Goal: Information Seeking & Learning: Learn about a topic

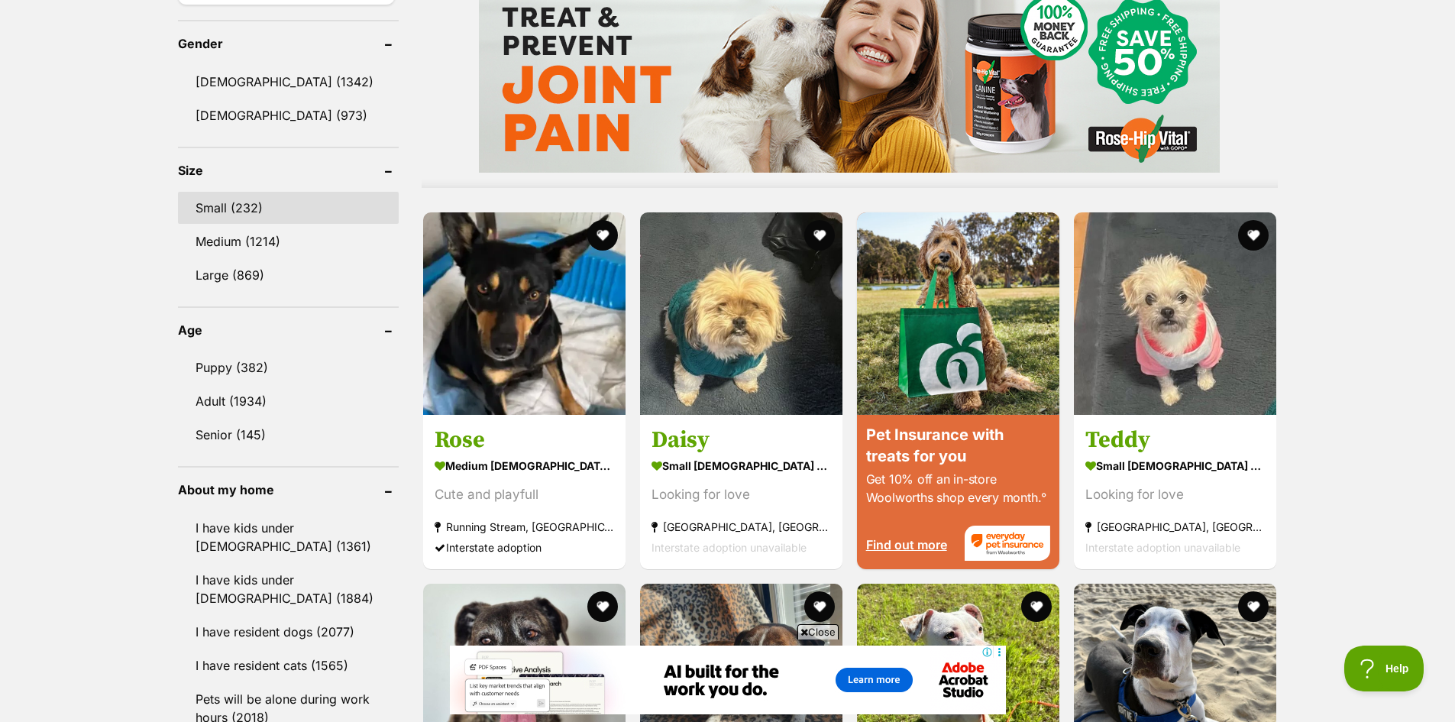
click at [250, 199] on link "Small (232)" at bounding box center [288, 208] width 221 height 32
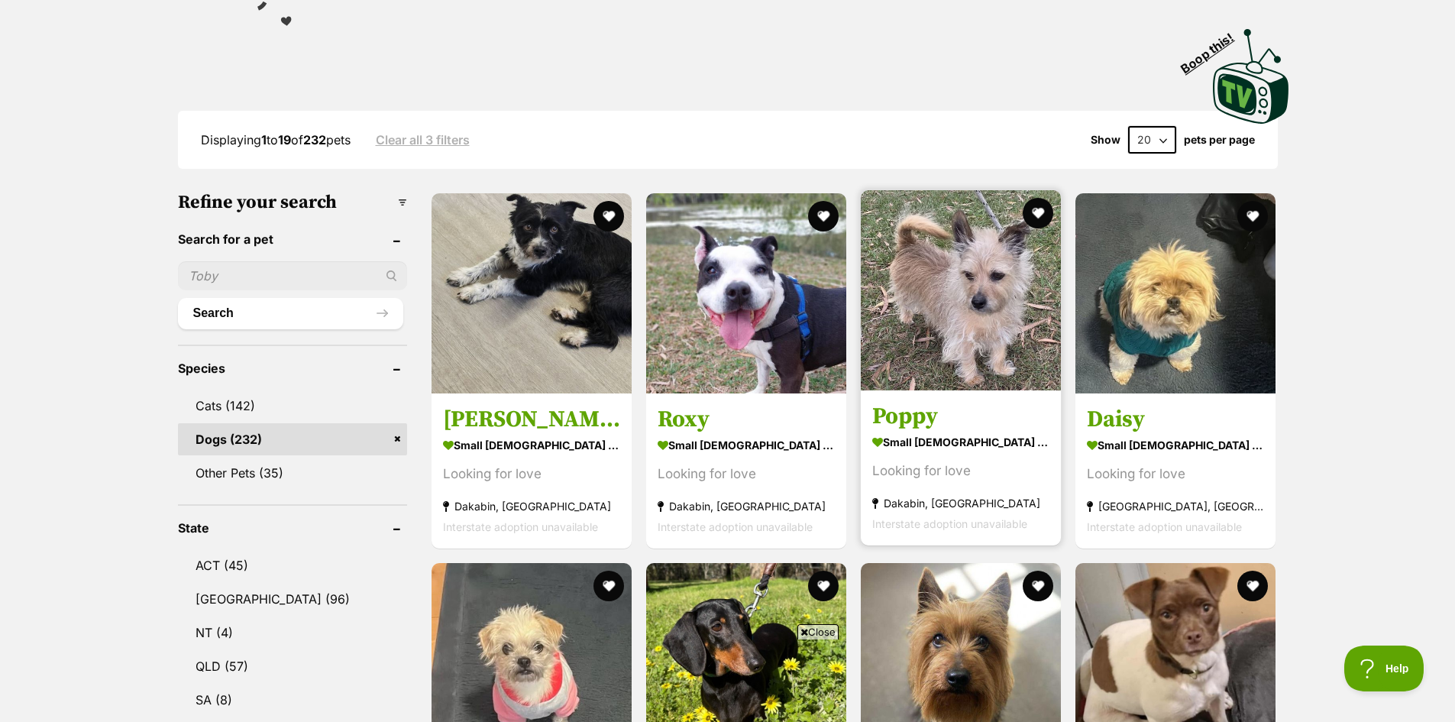
click at [962, 342] on img at bounding box center [961, 290] width 200 height 200
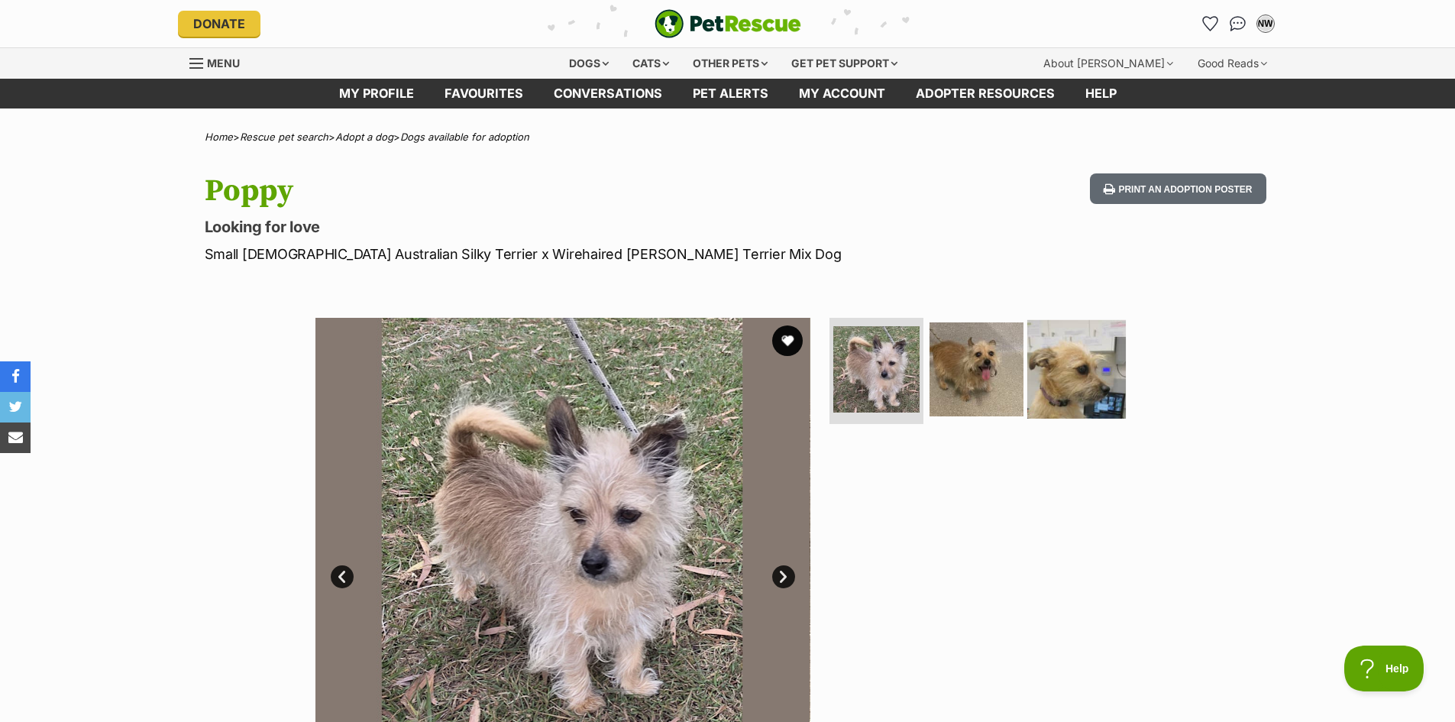
click at [1046, 386] on img at bounding box center [1076, 368] width 99 height 99
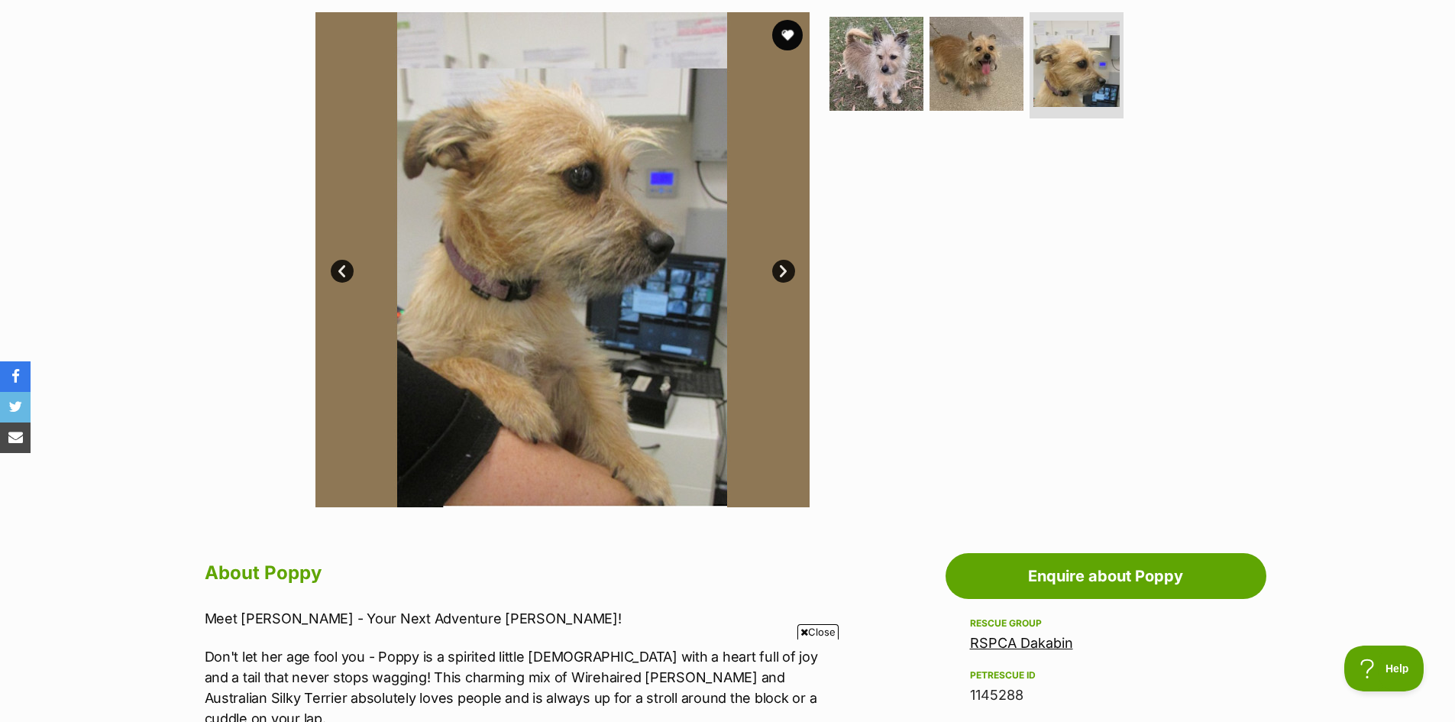
scroll to position [535, 0]
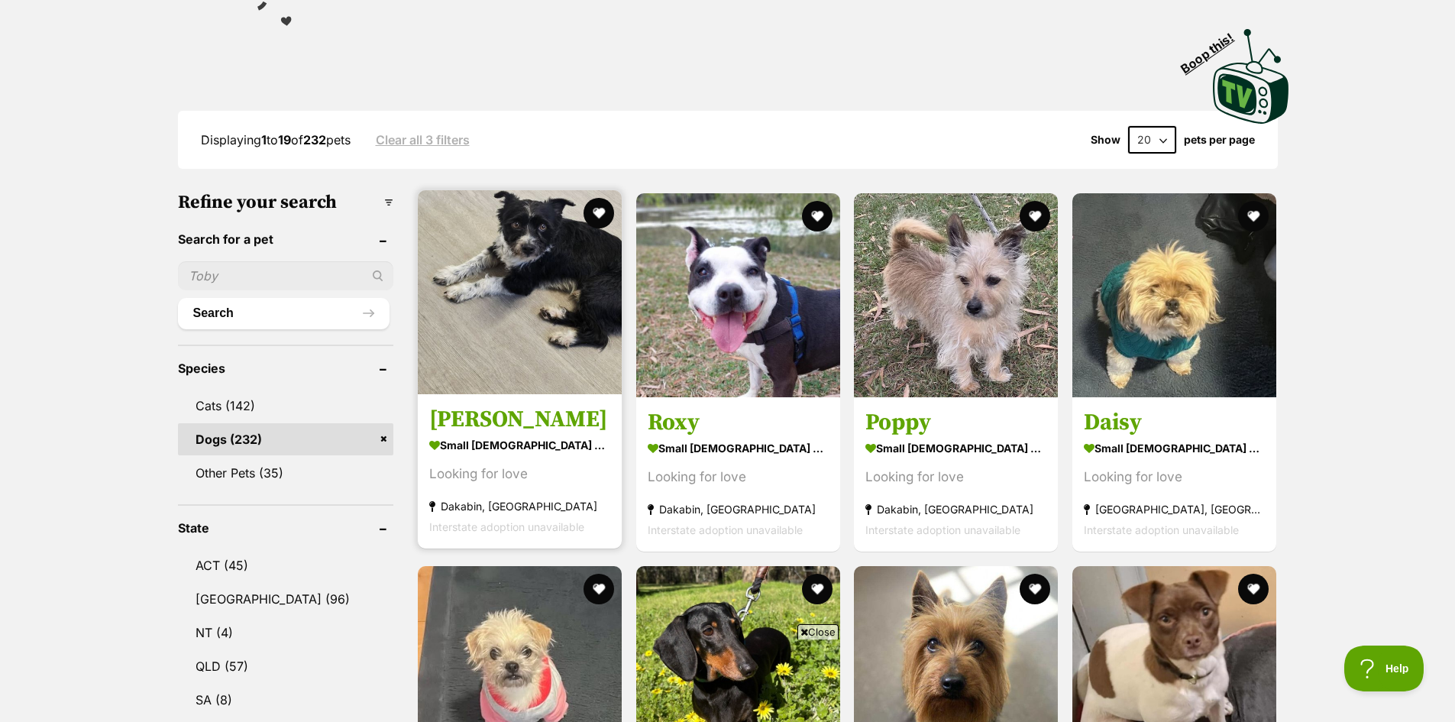
click at [508, 326] on img at bounding box center [520, 292] width 204 height 204
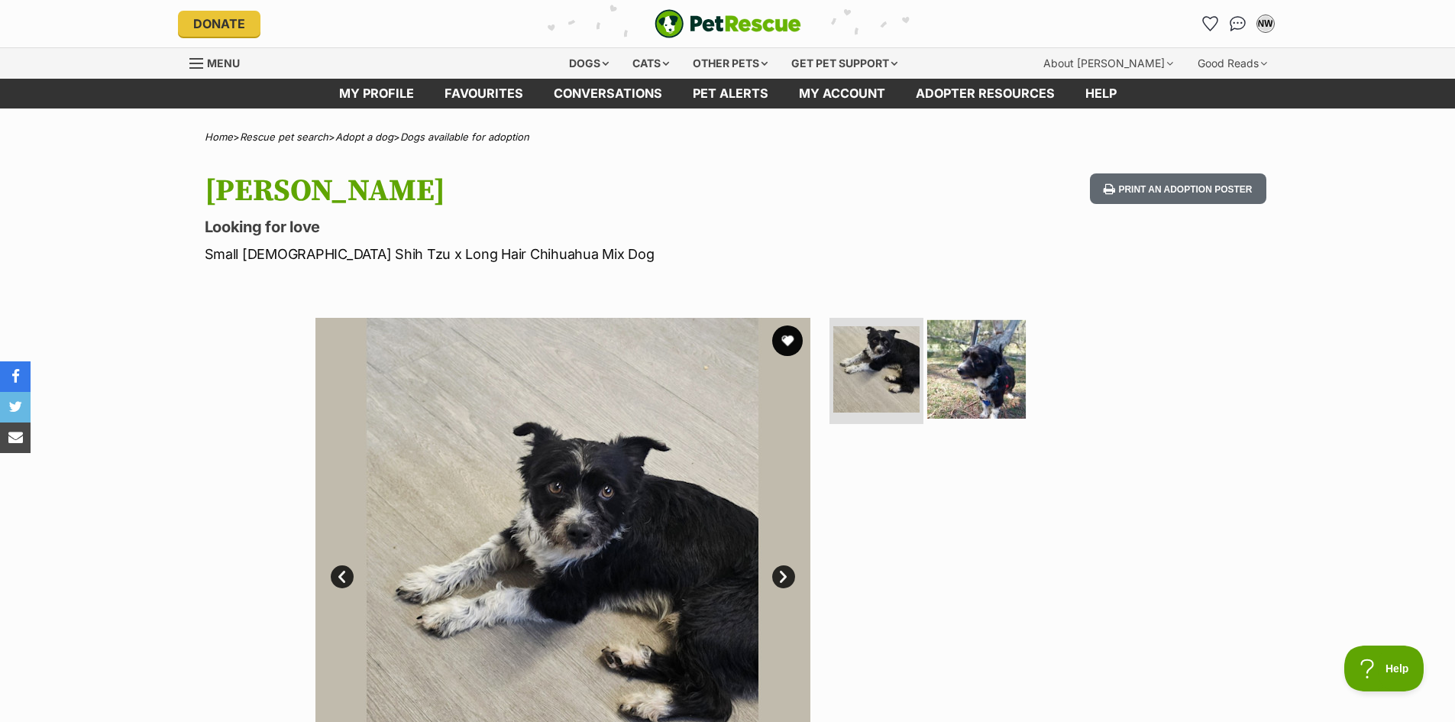
click at [977, 373] on img at bounding box center [976, 368] width 99 height 99
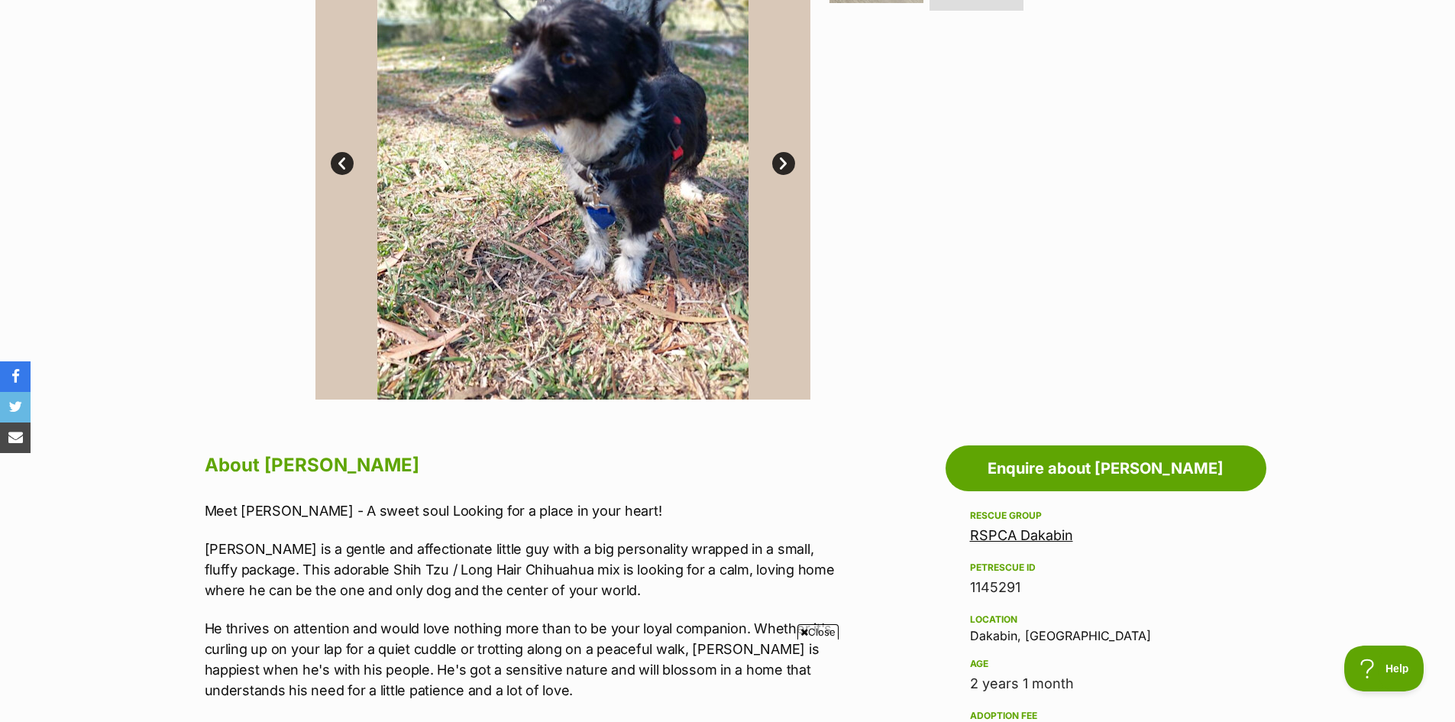
scroll to position [153, 0]
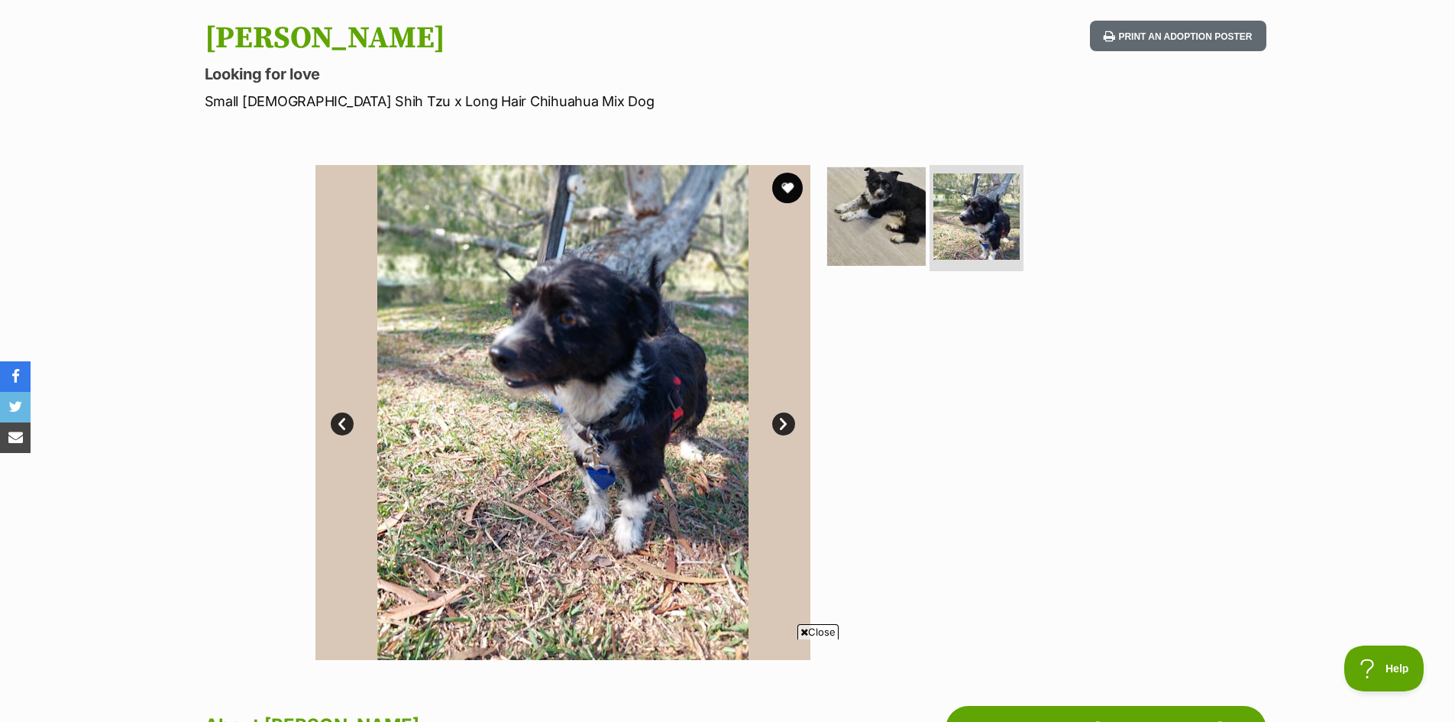
click at [881, 212] on img at bounding box center [876, 215] width 99 height 99
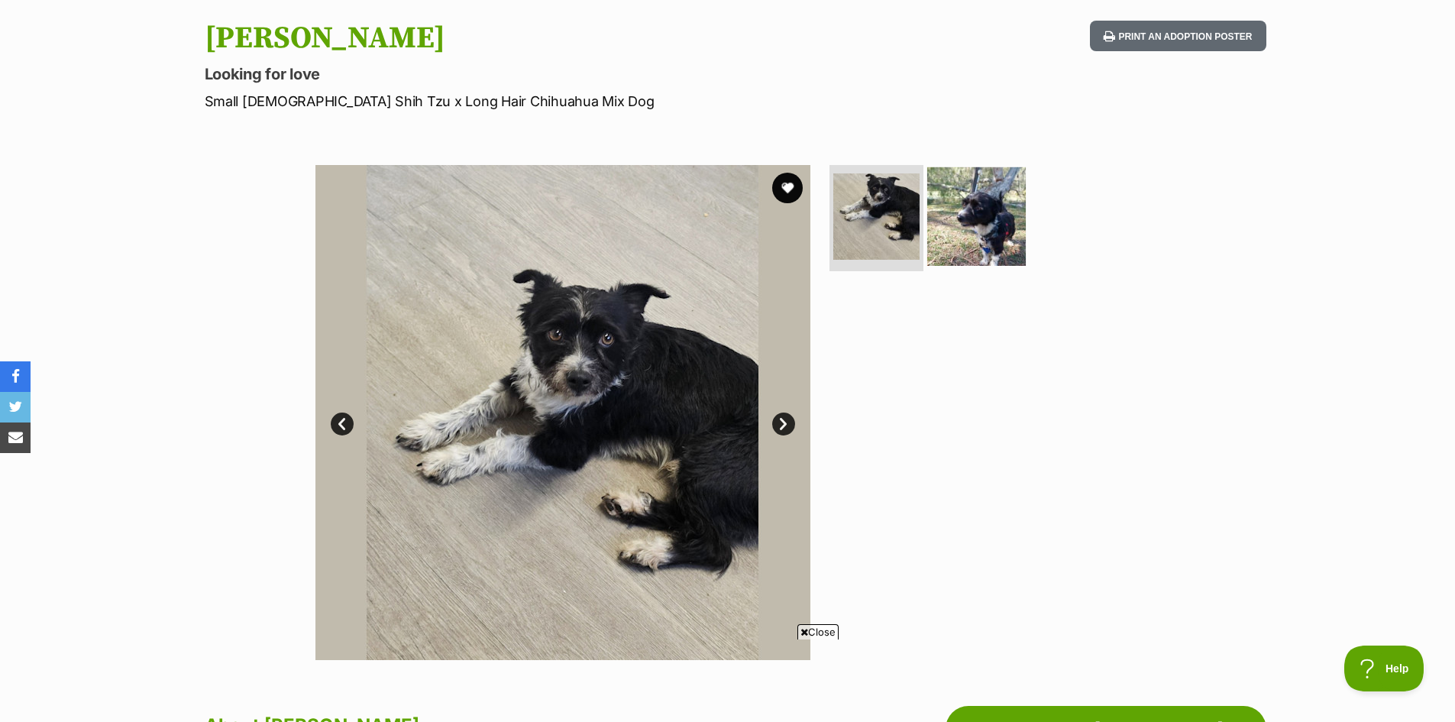
click at [971, 214] on img at bounding box center [976, 215] width 99 height 99
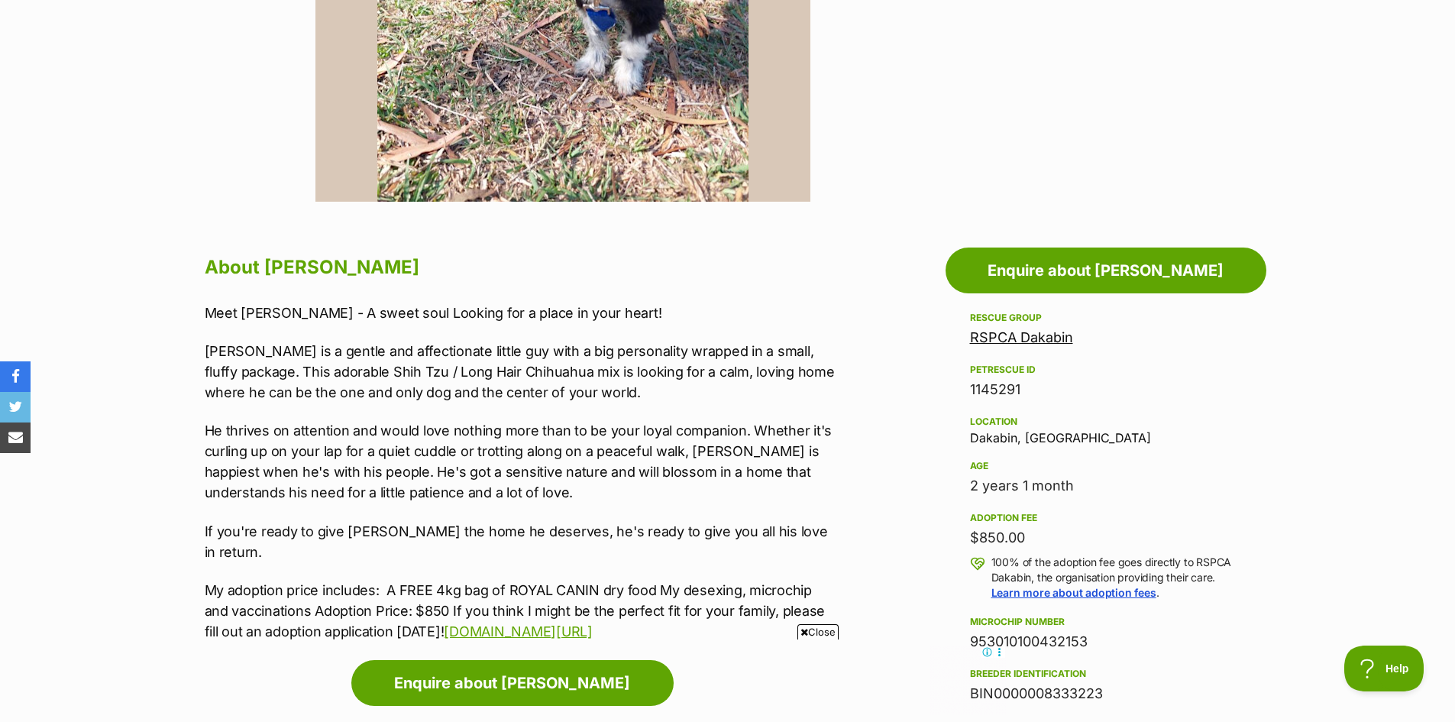
scroll to position [0, 0]
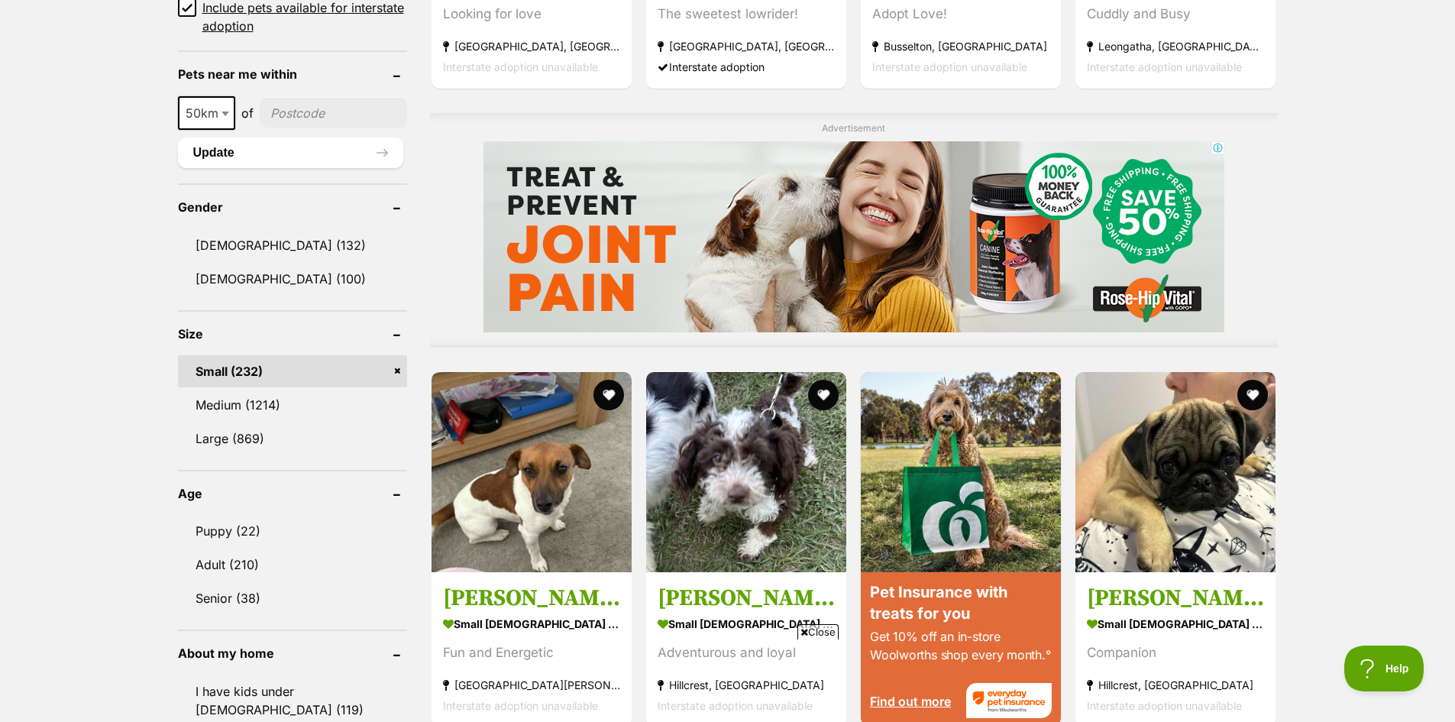
scroll to position [1222, 0]
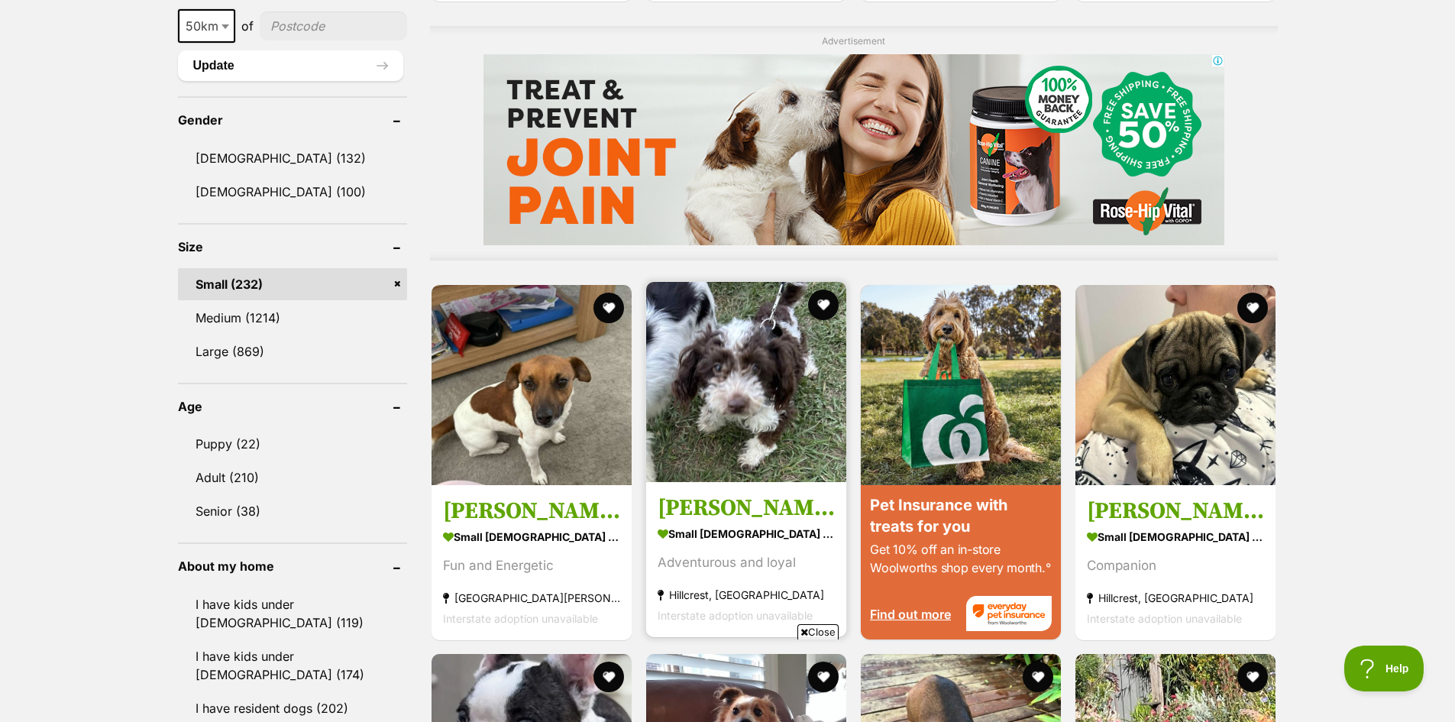
click at [774, 420] on img at bounding box center [746, 382] width 200 height 200
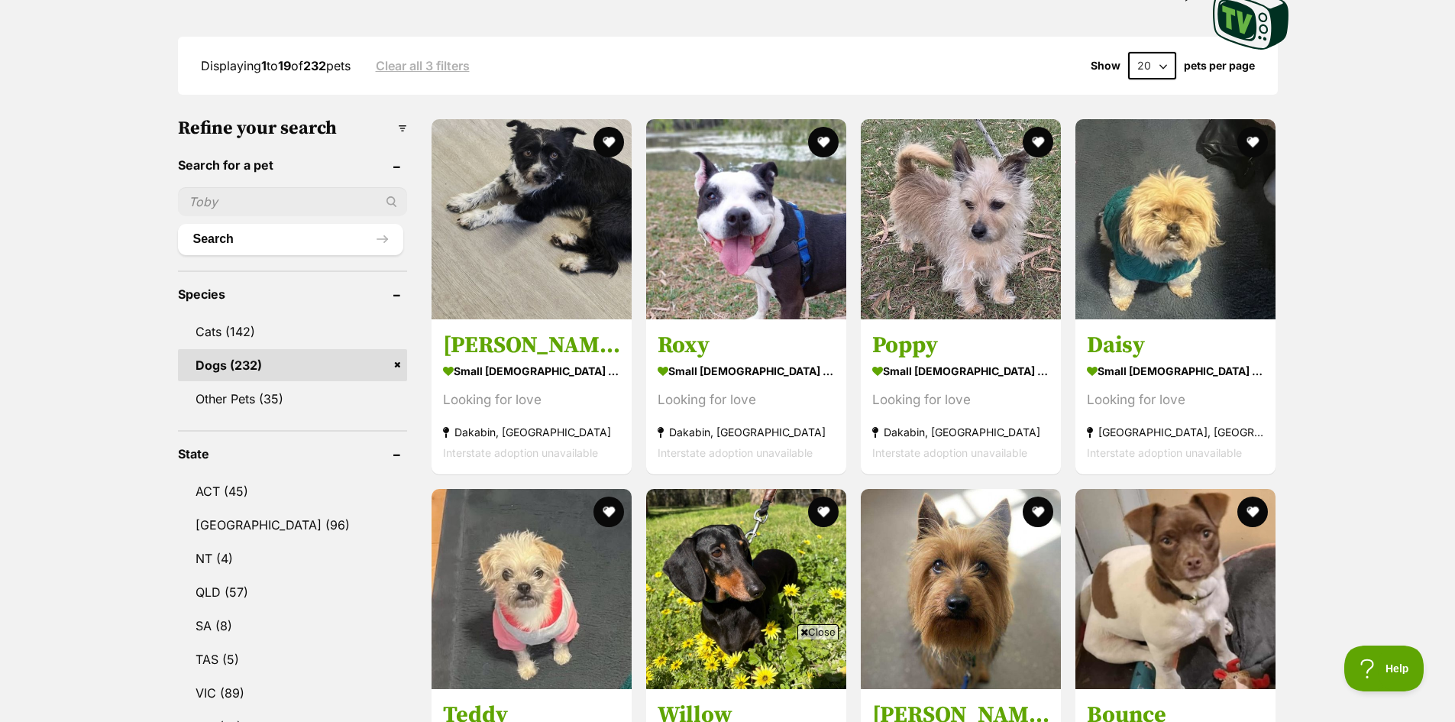
scroll to position [305, 0]
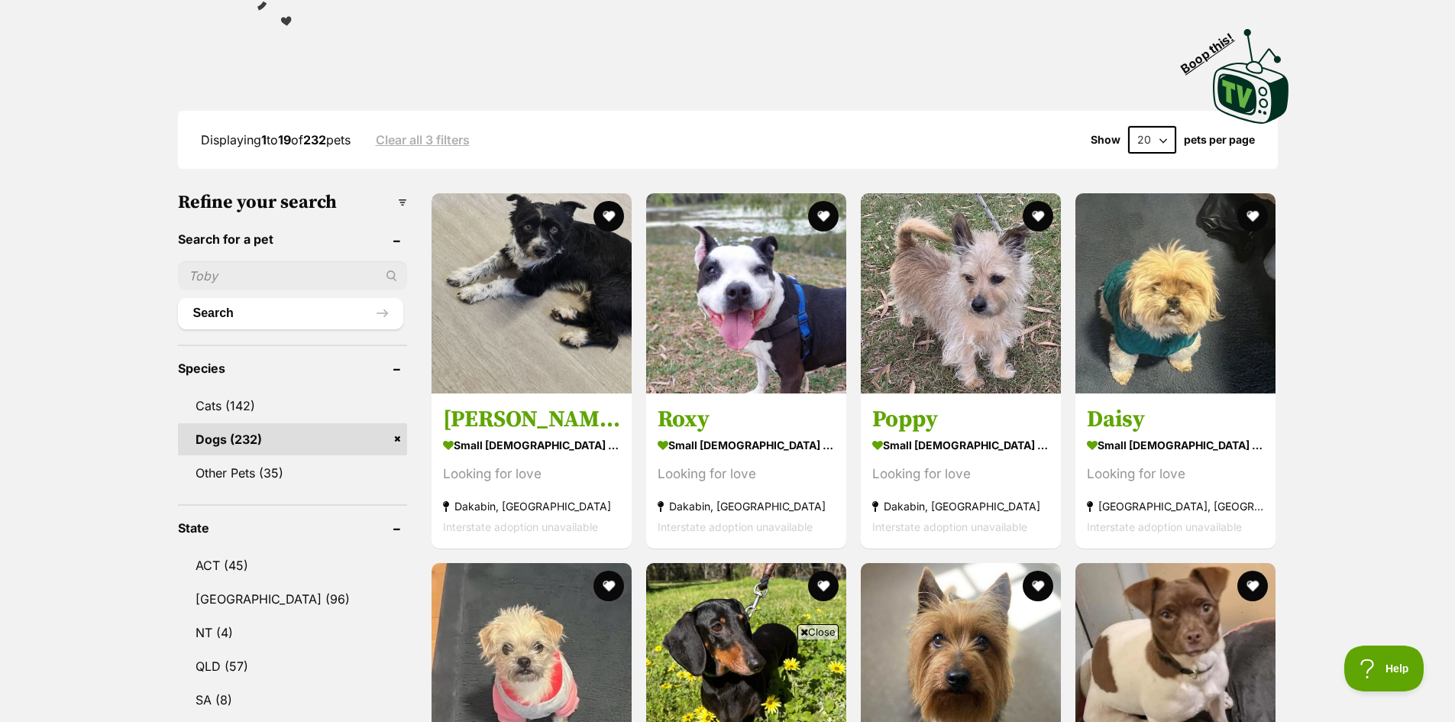
click at [1139, 138] on select "20 40 60" at bounding box center [1152, 139] width 48 height 27
select select "60"
click at [1128, 126] on select "20 40 60" at bounding box center [1152, 139] width 48 height 27
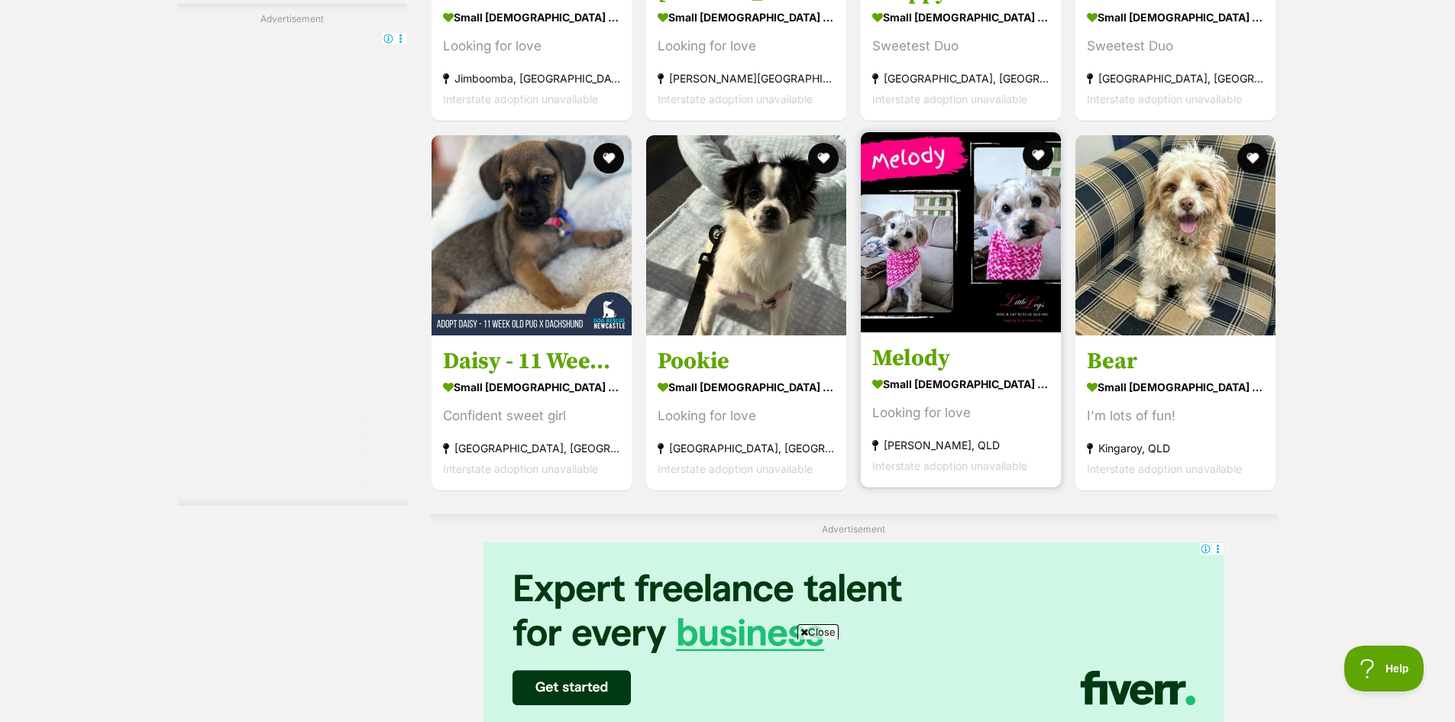
click at [971, 257] on img at bounding box center [961, 232] width 200 height 200
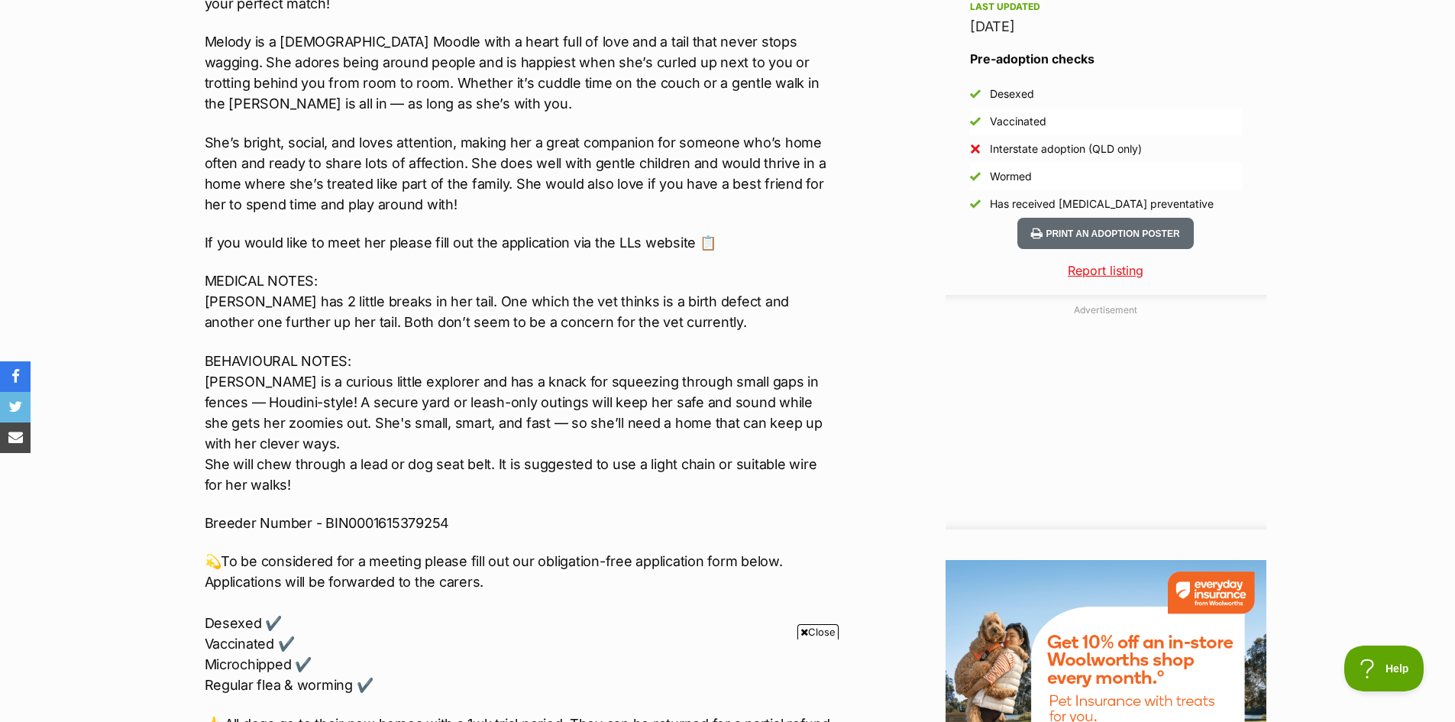
scroll to position [1375, 0]
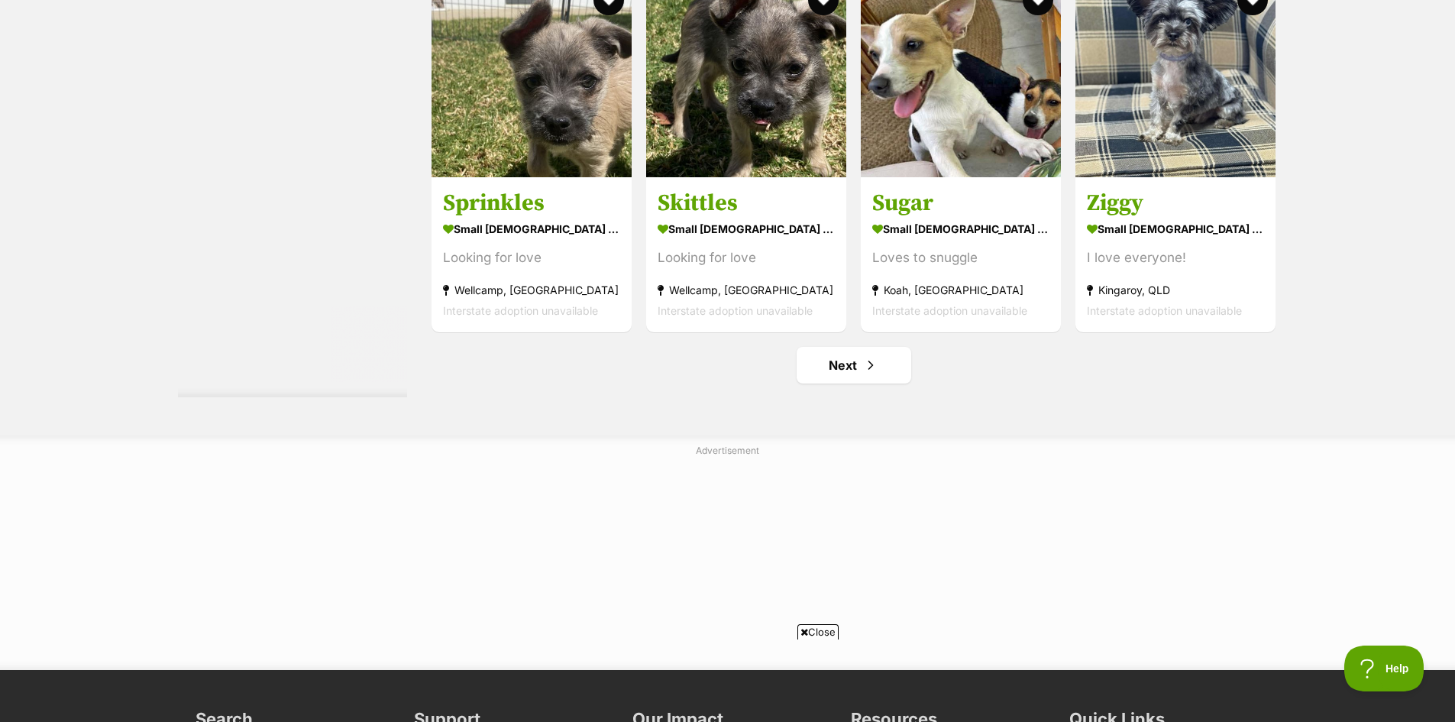
scroll to position [8019, 0]
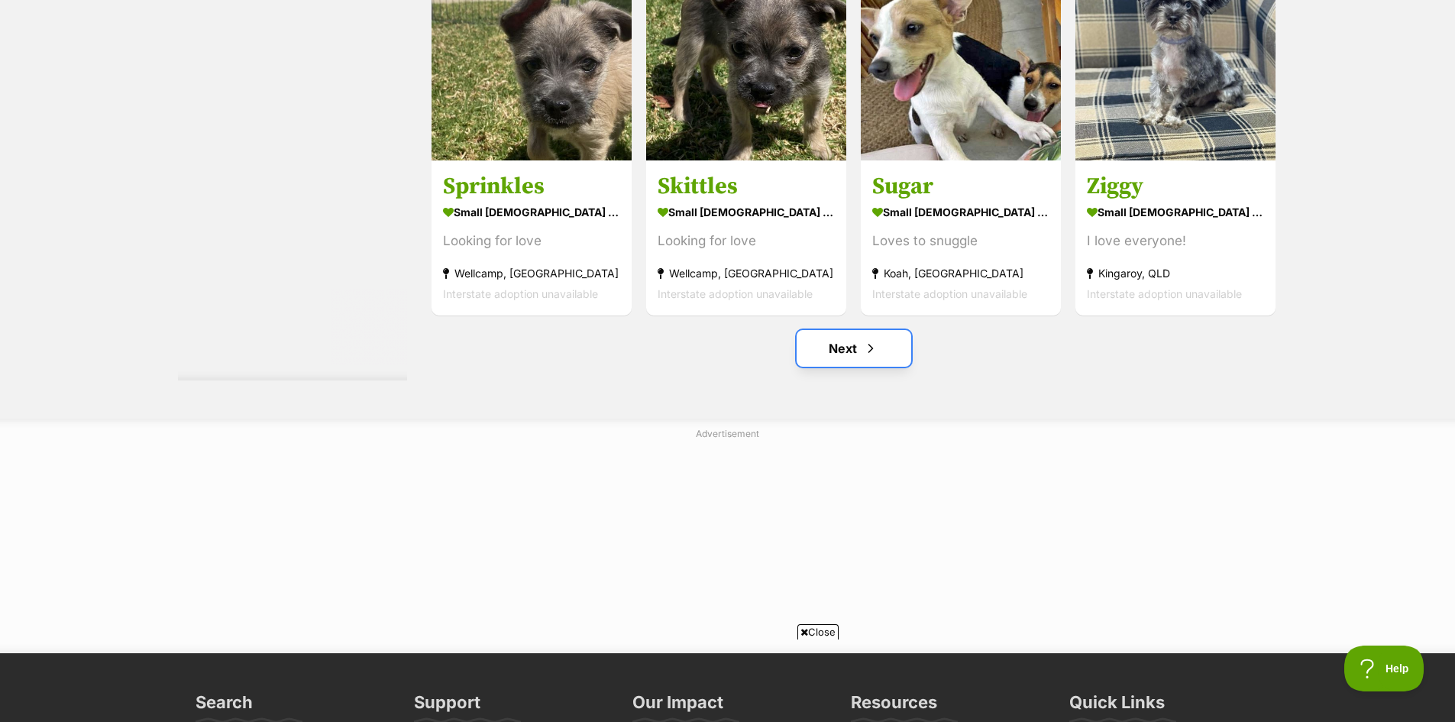
click at [841, 344] on link "Next" at bounding box center [854, 348] width 115 height 37
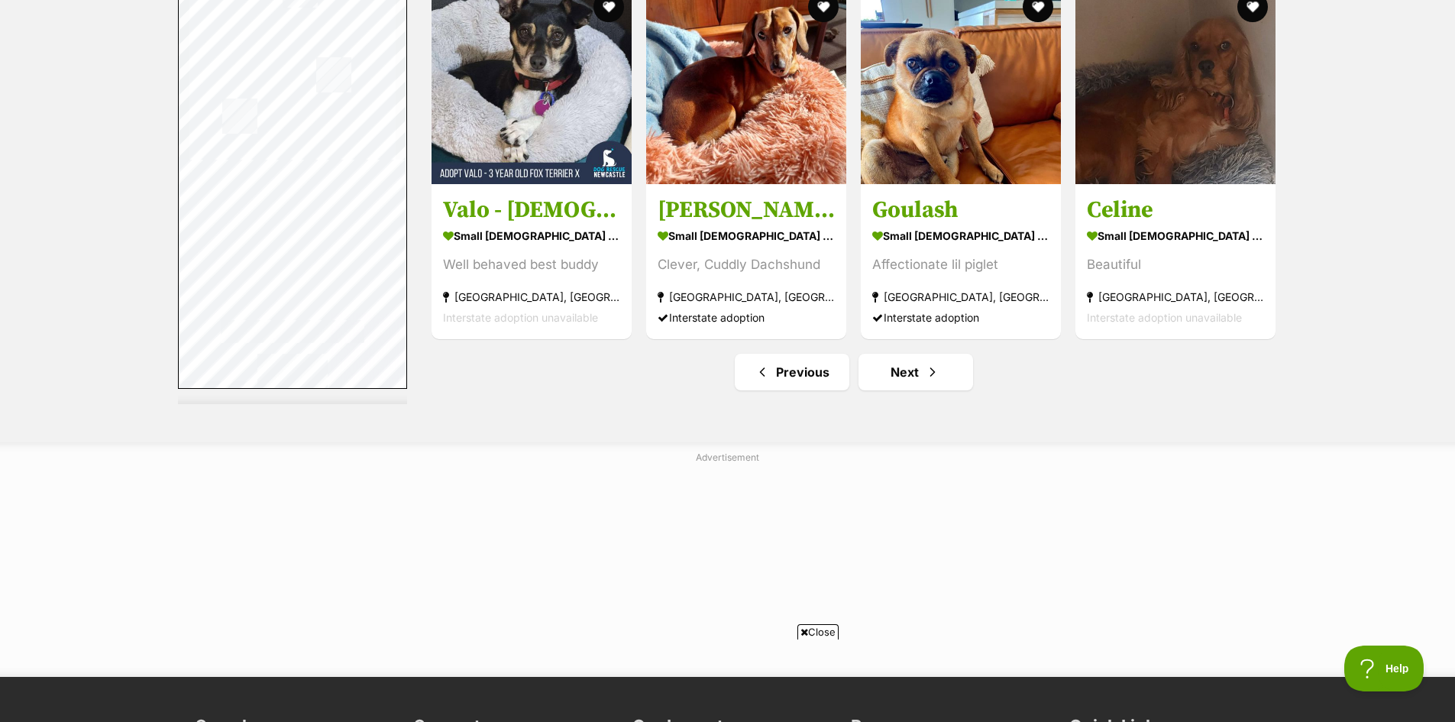
scroll to position [8019, 0]
